Goal: Check status: Check status

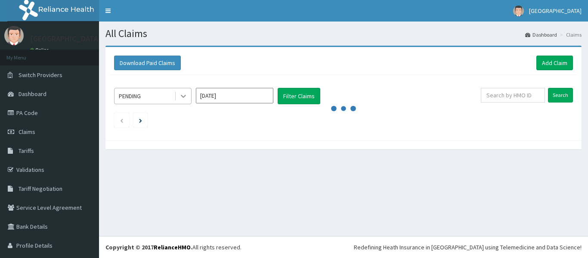
click at [185, 98] on icon at bounding box center [183, 96] width 9 height 9
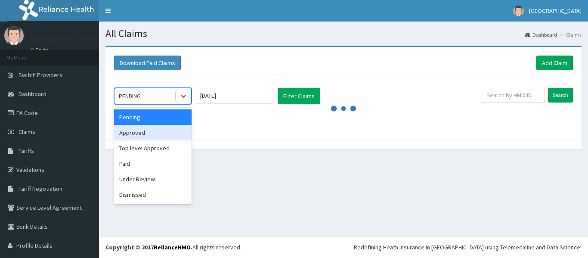
click at [142, 136] on div "Approved" at bounding box center [152, 132] width 77 height 15
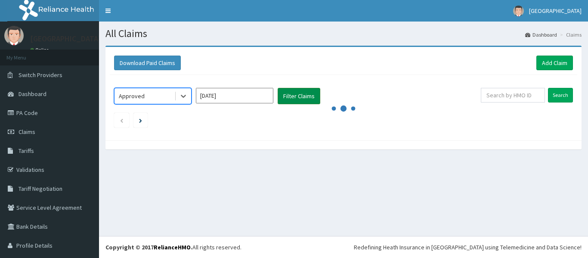
click at [310, 93] on button "Filter Claims" at bounding box center [299, 96] width 43 height 16
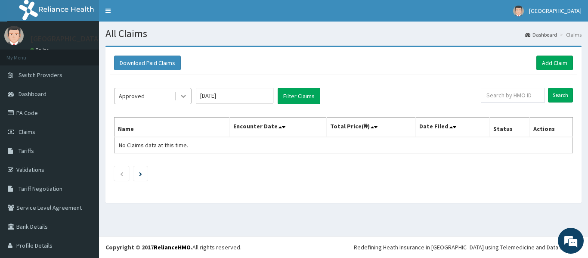
click at [183, 96] on icon at bounding box center [183, 96] width 9 height 9
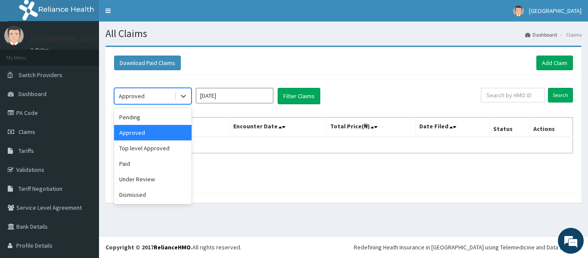
click at [260, 93] on input "Oct 2025" at bounding box center [234, 95] width 77 height 15
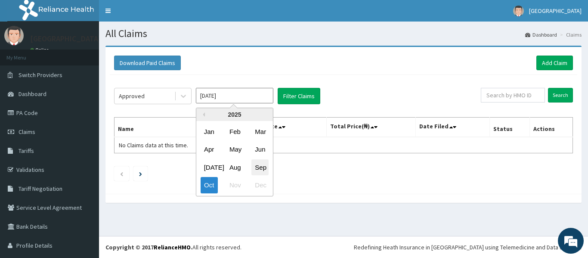
click at [257, 166] on div "Sep" at bounding box center [259, 167] width 17 height 16
type input "Sep 2025"
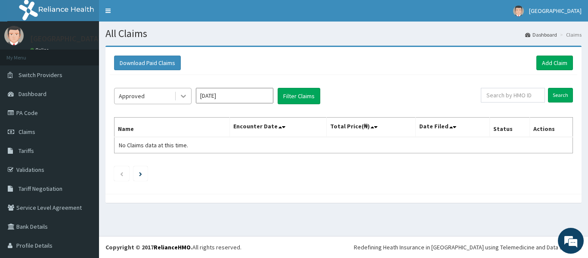
click at [185, 99] on icon at bounding box center [183, 96] width 9 height 9
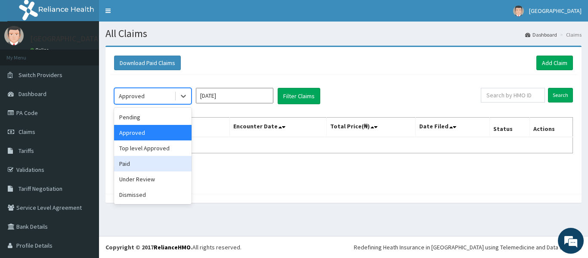
click at [146, 161] on div "Paid" at bounding box center [152, 163] width 77 height 15
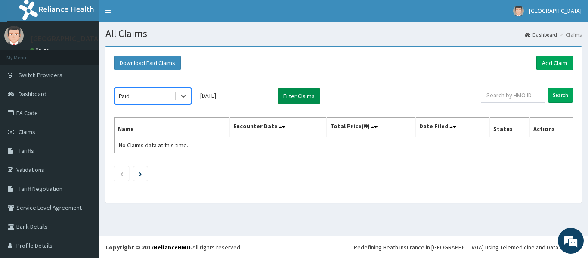
click at [296, 94] on button "Filter Claims" at bounding box center [299, 96] width 43 height 16
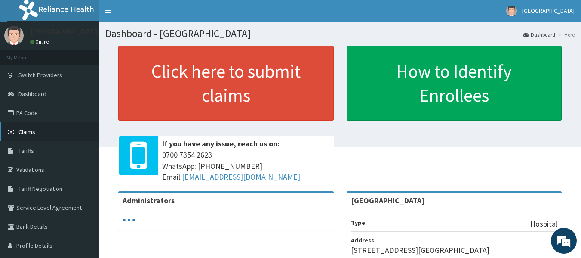
click at [33, 130] on span "Claims" at bounding box center [27, 132] width 17 height 8
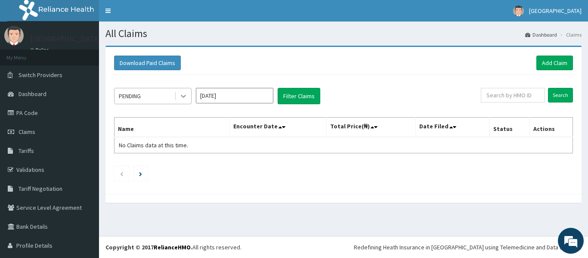
click at [181, 95] on icon at bounding box center [183, 96] width 9 height 9
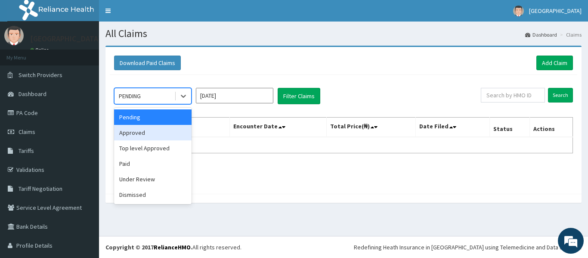
click at [157, 137] on div "Approved" at bounding box center [152, 132] width 77 height 15
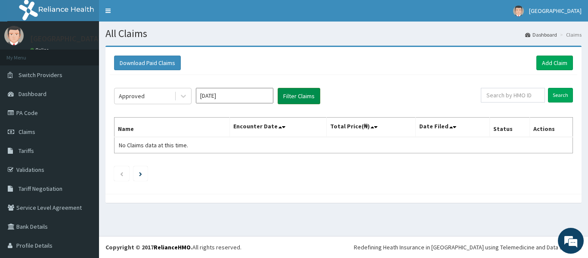
click at [304, 93] on button "Filter Claims" at bounding box center [299, 96] width 43 height 16
click at [183, 98] on icon at bounding box center [183, 96] width 9 height 9
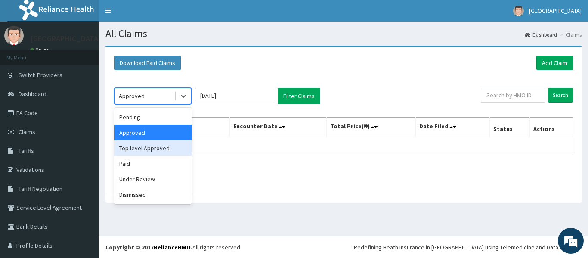
click at [157, 148] on div "Top level Approved" at bounding box center [152, 147] width 77 height 15
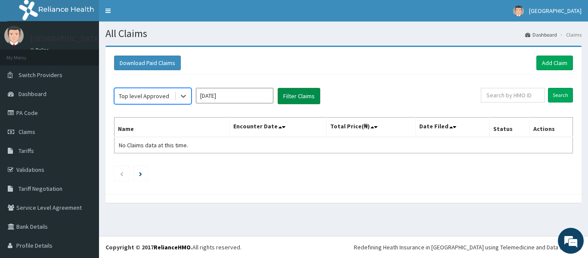
click at [299, 97] on button "Filter Claims" at bounding box center [299, 96] width 43 height 16
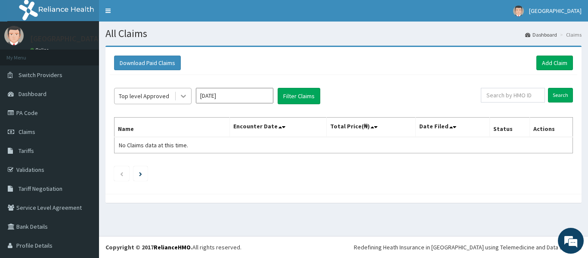
click at [182, 96] on icon at bounding box center [183, 96] width 9 height 9
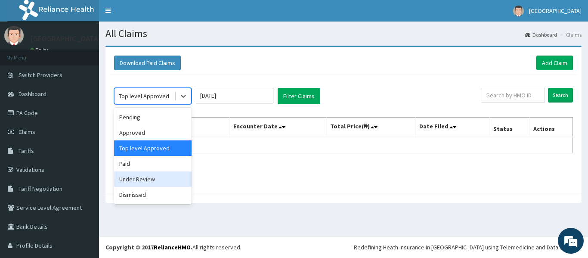
click at [147, 176] on div "Under Review" at bounding box center [152, 178] width 77 height 15
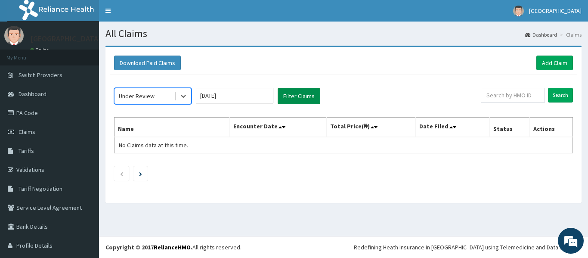
click at [287, 96] on button "Filter Claims" at bounding box center [299, 96] width 43 height 16
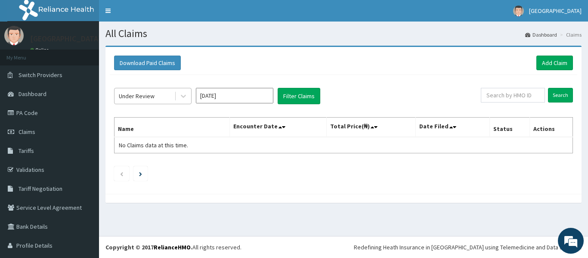
click at [191, 97] on div "Under Review" at bounding box center [152, 96] width 77 height 16
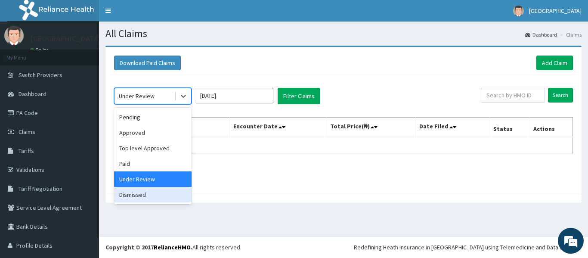
click at [149, 199] on div "Dismissed" at bounding box center [152, 194] width 77 height 15
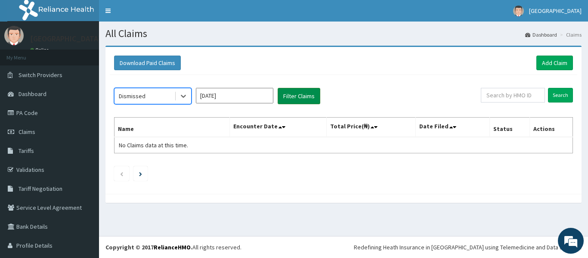
click at [300, 91] on button "Filter Claims" at bounding box center [299, 96] width 43 height 16
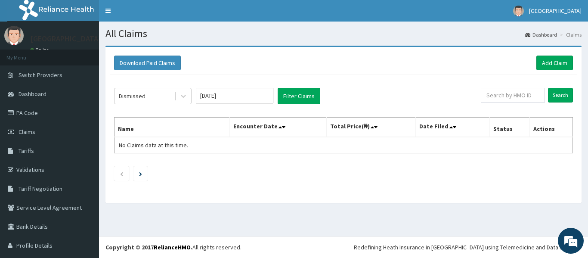
click at [238, 49] on div "Download Paid Claims Add Claim × Note you can only download claims within a max…" at bounding box center [343, 120] width 476 height 147
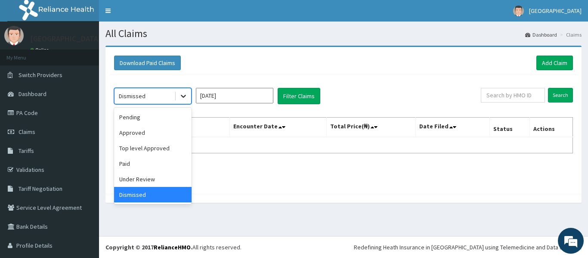
click at [189, 97] on div at bounding box center [183, 95] width 15 height 15
click at [164, 117] on div "Pending" at bounding box center [152, 116] width 77 height 15
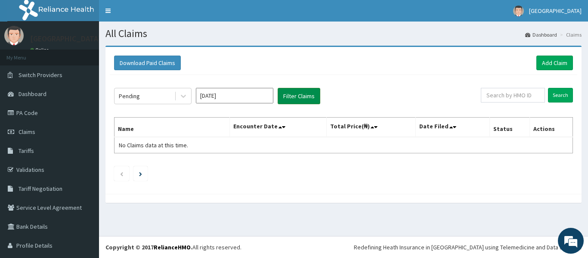
click at [315, 93] on button "Filter Claims" at bounding box center [299, 96] width 43 height 16
click at [182, 102] on div at bounding box center [183, 95] width 15 height 15
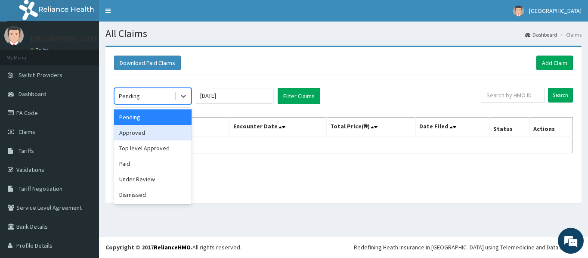
click at [170, 131] on div "Approved" at bounding box center [152, 132] width 77 height 15
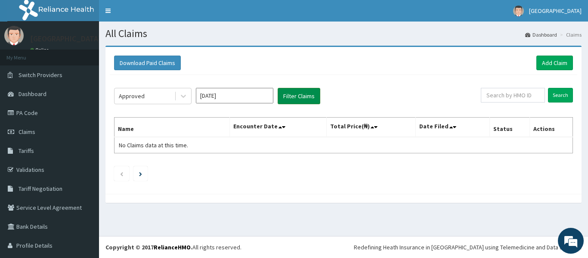
click at [303, 89] on button "Filter Claims" at bounding box center [299, 96] width 43 height 16
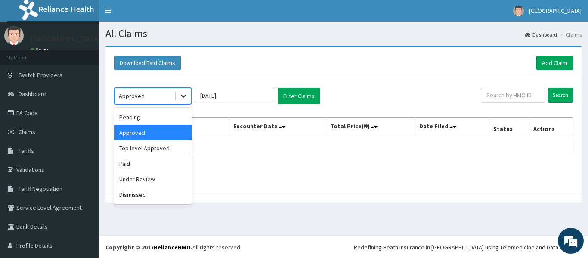
click at [183, 99] on icon at bounding box center [183, 96] width 9 height 9
click at [160, 119] on div "Pending" at bounding box center [152, 116] width 77 height 15
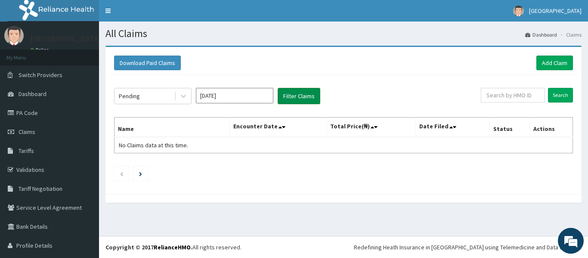
click at [293, 99] on button "Filter Claims" at bounding box center [299, 96] width 43 height 16
